Goal: Transaction & Acquisition: Purchase product/service

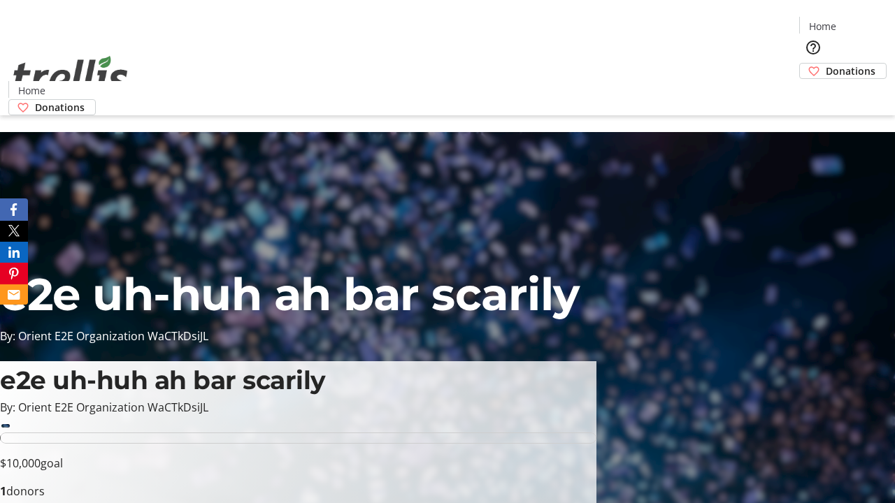
click at [855, 21] on span "Sign Up" at bounding box center [860, 19] width 41 height 17
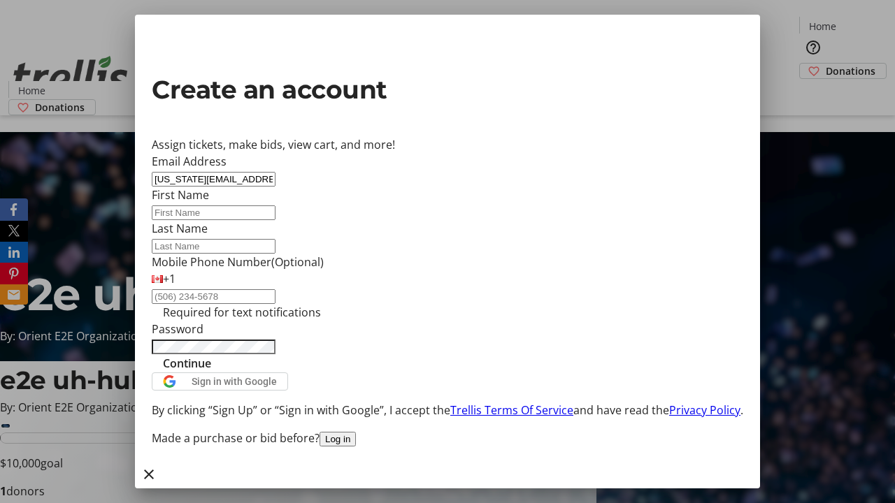
type input "[US_STATE][EMAIL_ADDRESS][PERSON_NAME][DOMAIN_NAME]"
type input "[US_STATE]"
type input "[PERSON_NAME]"
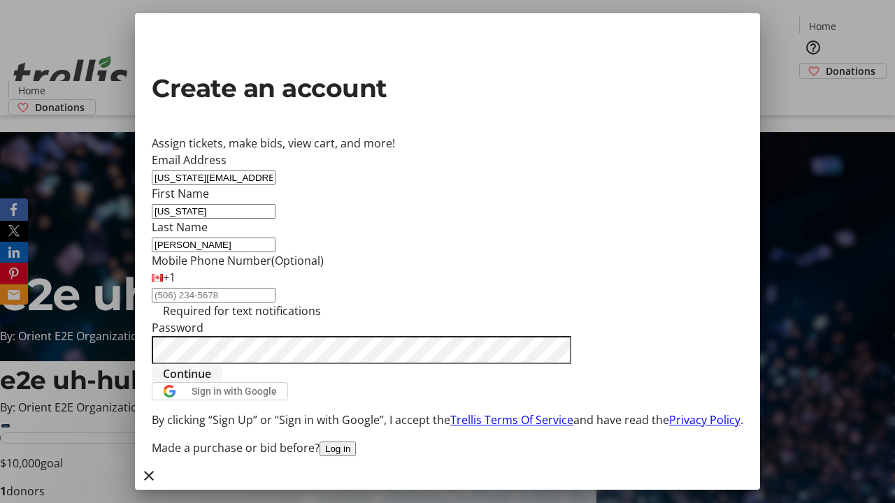
click at [211, 382] on span "Continue" at bounding box center [187, 374] width 48 height 17
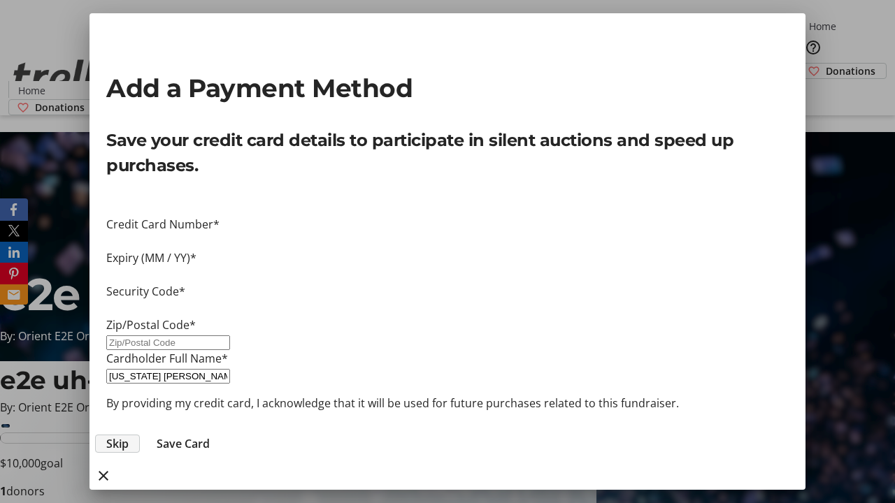
click at [129, 435] on span "Skip" at bounding box center [117, 443] width 22 height 17
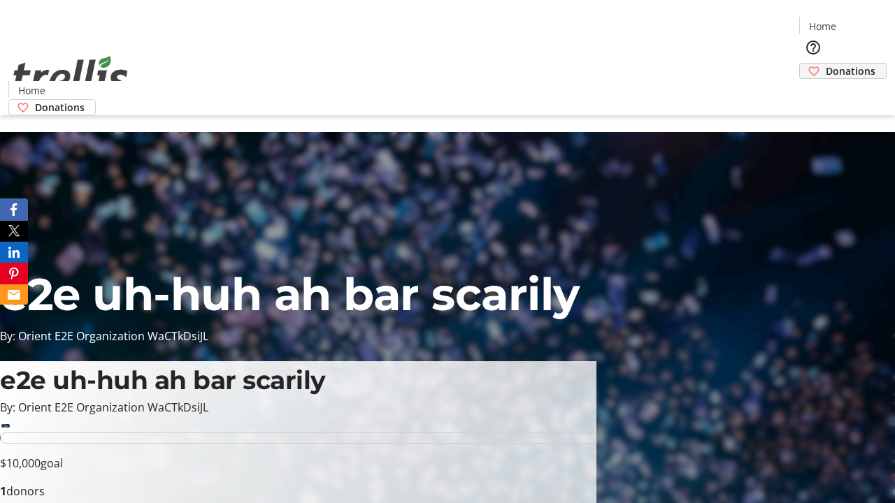
click at [825, 64] on span "Donations" at bounding box center [850, 71] width 50 height 15
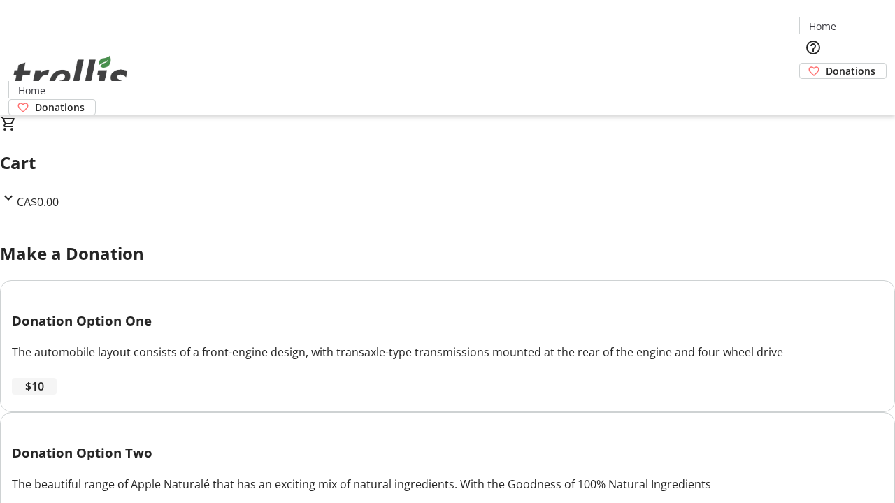
click at [44, 395] on span "$10" at bounding box center [34, 386] width 19 height 17
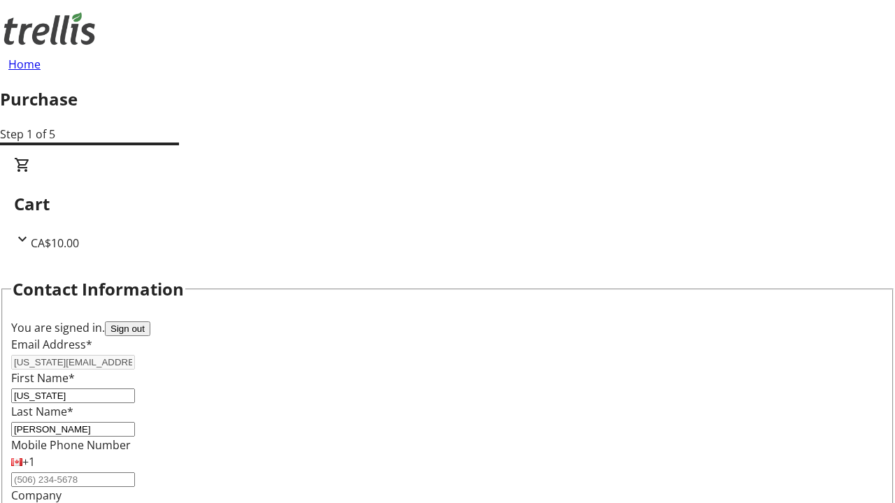
select select "CA"
select select "BC"
type input "Kelowna"
type input "V1Y 0C2"
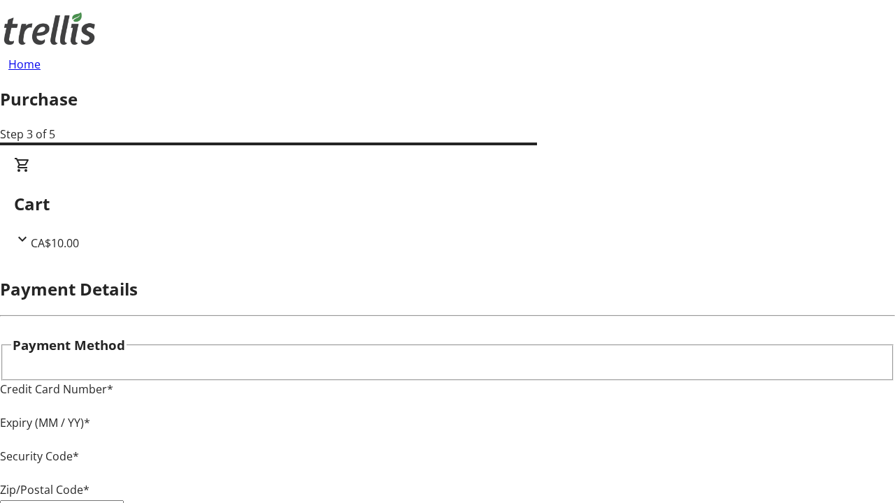
type input "V1Y 0C2"
